Goal: Check status: Check status

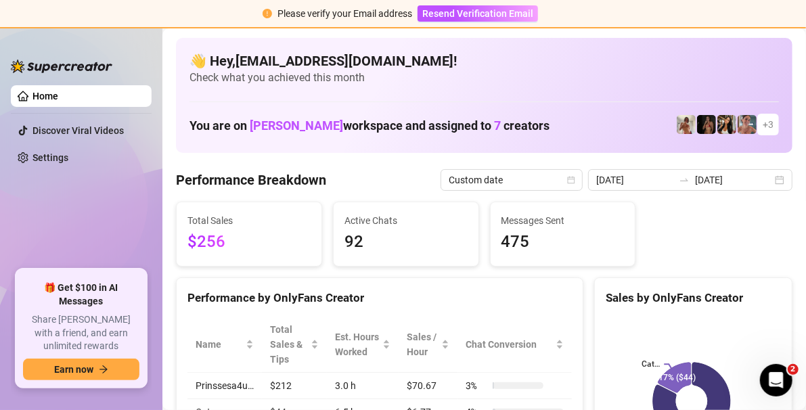
scroll to position [68, 0]
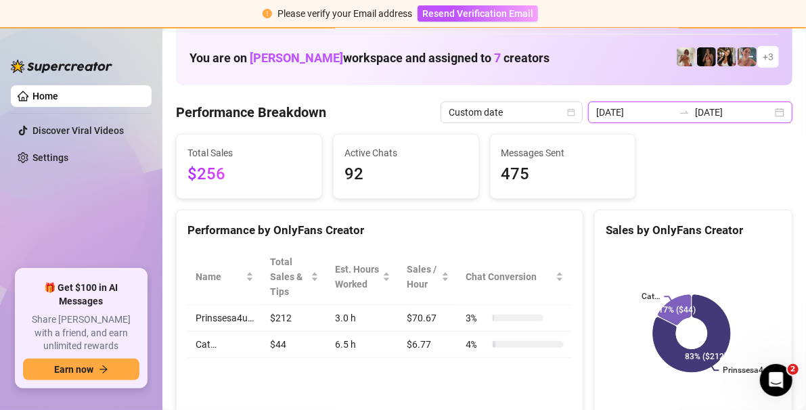
click at [770, 113] on div "[DATE] [DATE]" at bounding box center [690, 112] width 204 height 22
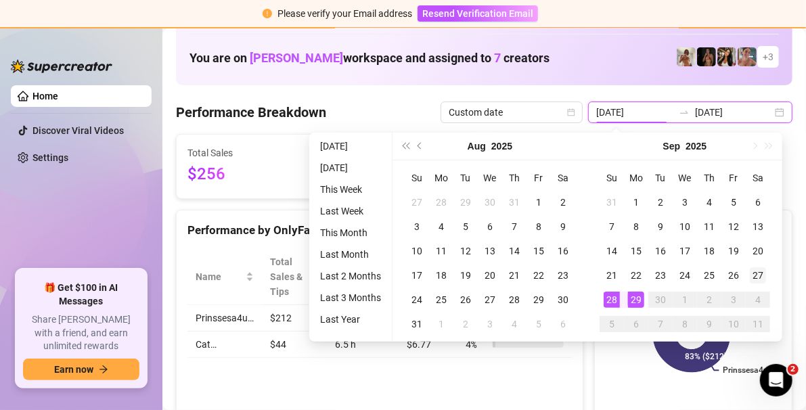
type input "[DATE]"
click at [764, 277] on div "27" at bounding box center [758, 275] width 16 height 16
click at [637, 304] on div "29" at bounding box center [636, 300] width 16 height 16
type input "[DATE]"
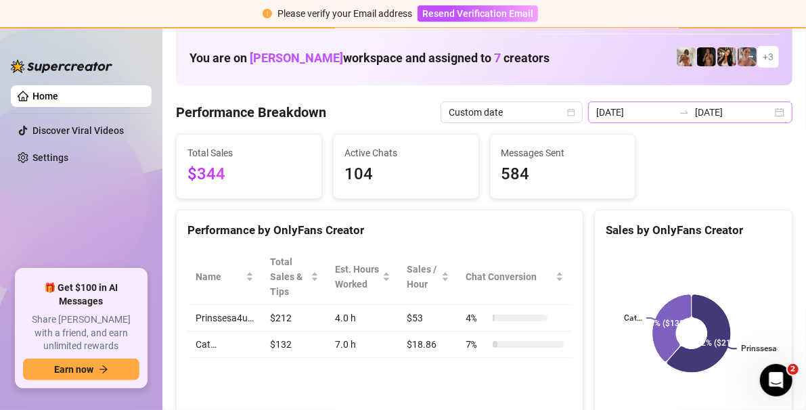
click at [772, 104] on div "[DATE] [DATE]" at bounding box center [690, 112] width 204 height 22
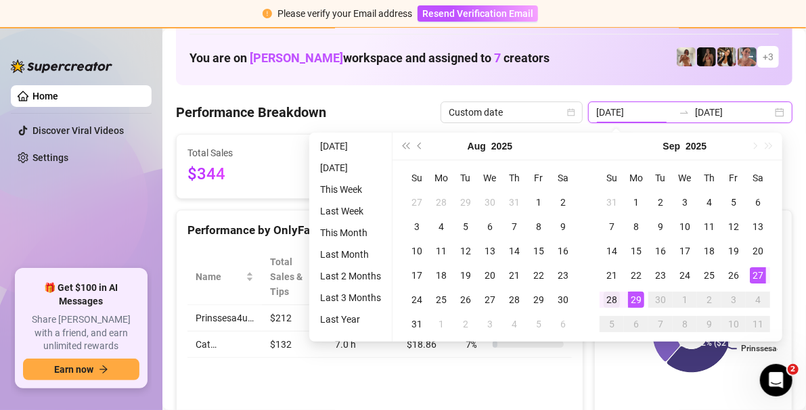
type input "[DATE]"
click at [612, 300] on div "28" at bounding box center [612, 300] width 16 height 16
click at [634, 301] on div "29" at bounding box center [636, 300] width 16 height 16
type input "[DATE]"
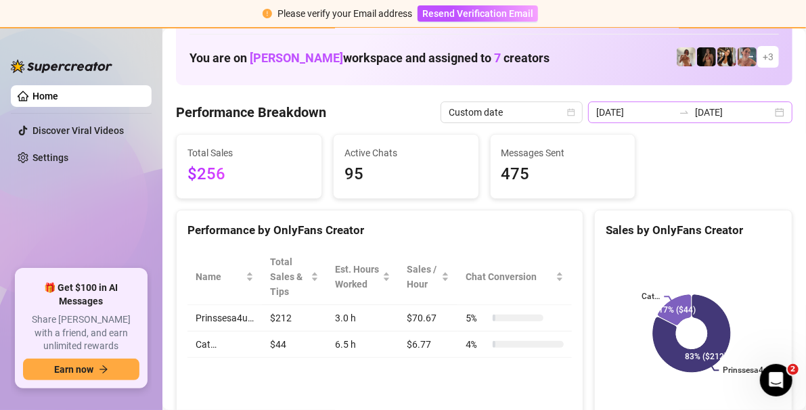
click at [772, 113] on div "[DATE] [DATE]" at bounding box center [690, 112] width 204 height 22
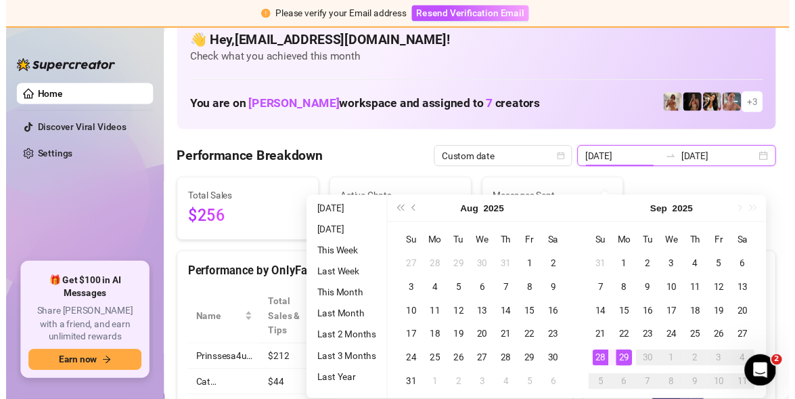
scroll to position [0, 0]
